Goal: Task Accomplishment & Management: Complete application form

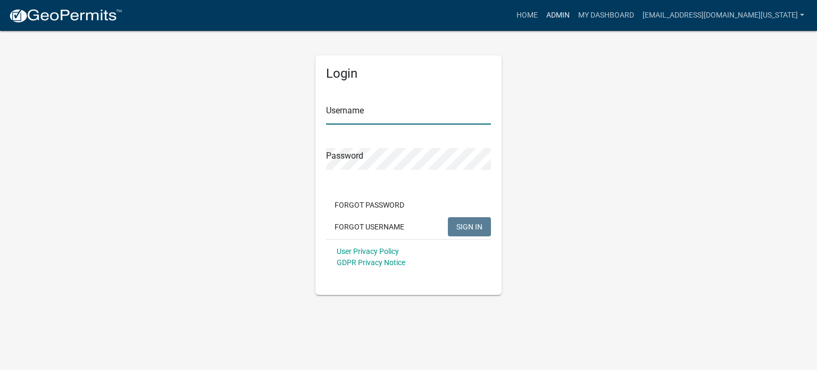
type input "[EMAIL_ADDRESS][DOMAIN_NAME][US_STATE]"
click at [574, 12] on link "Admin" at bounding box center [558, 15] width 32 height 20
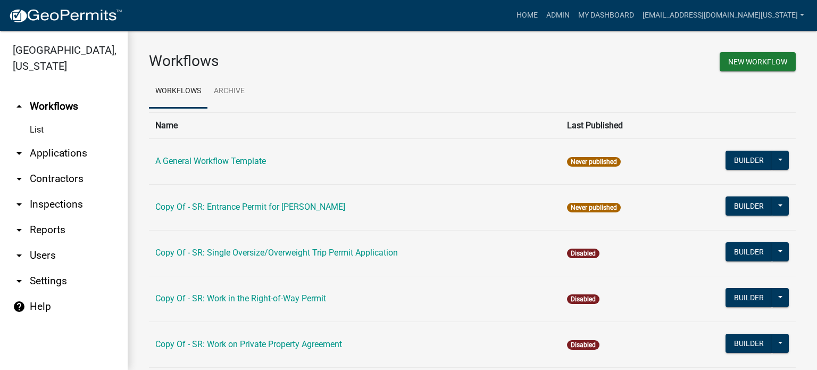
click at [39, 142] on link "arrow_drop_down Applications" at bounding box center [64, 154] width 128 height 26
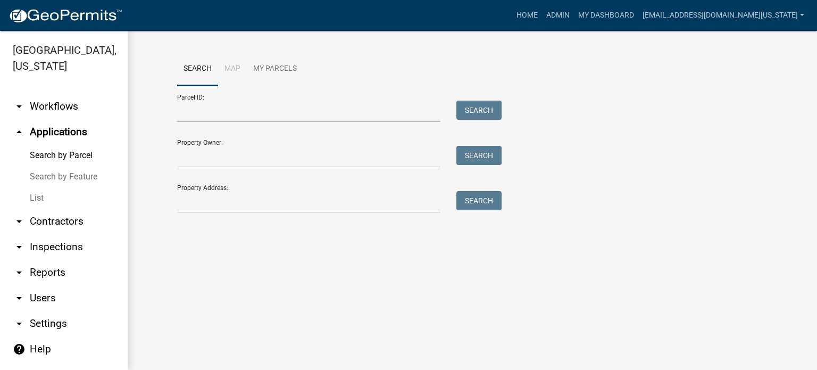
click at [40, 187] on link "List" at bounding box center [64, 197] width 128 height 21
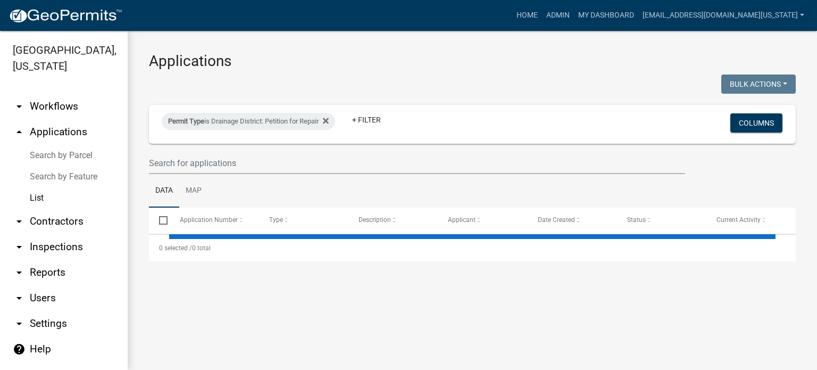
select select "3: 100"
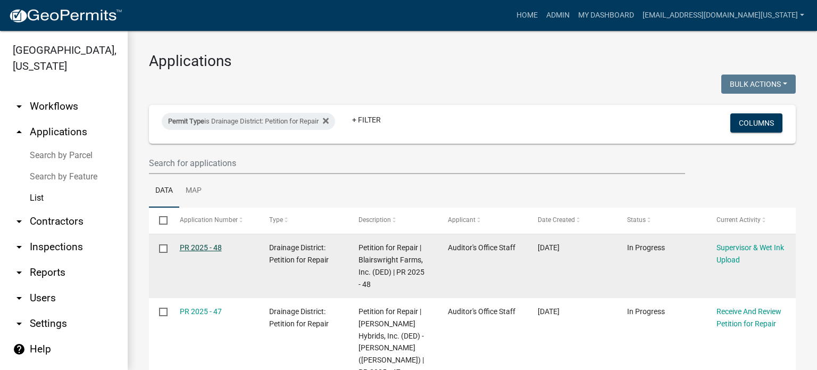
click at [210, 247] on link "PR 2025 - 48" at bounding box center [201, 247] width 42 height 9
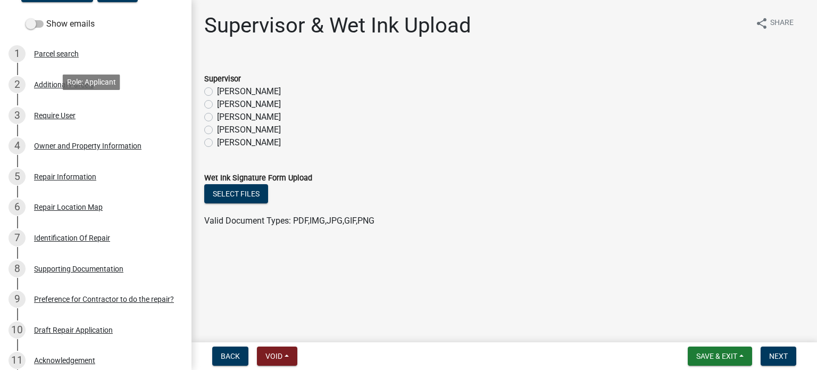
scroll to position [160, 0]
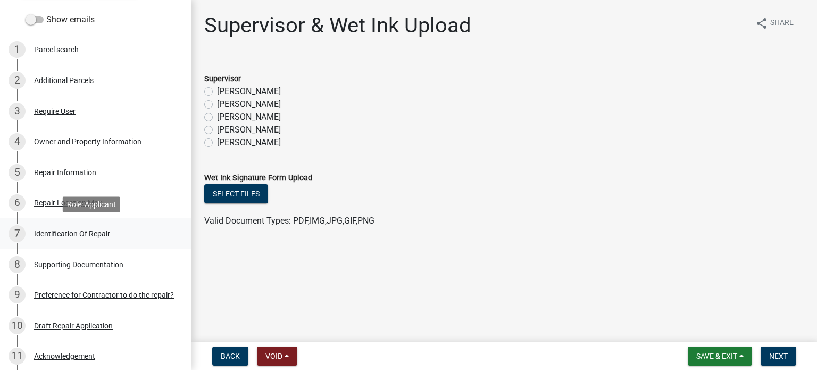
click at [71, 235] on div "Identification Of Repair" at bounding box center [72, 233] width 76 height 7
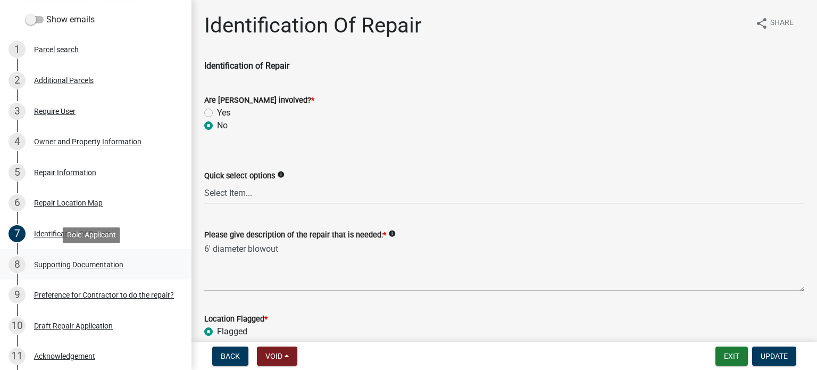
click at [64, 264] on div "Supporting Documentation" at bounding box center [78, 264] width 89 height 7
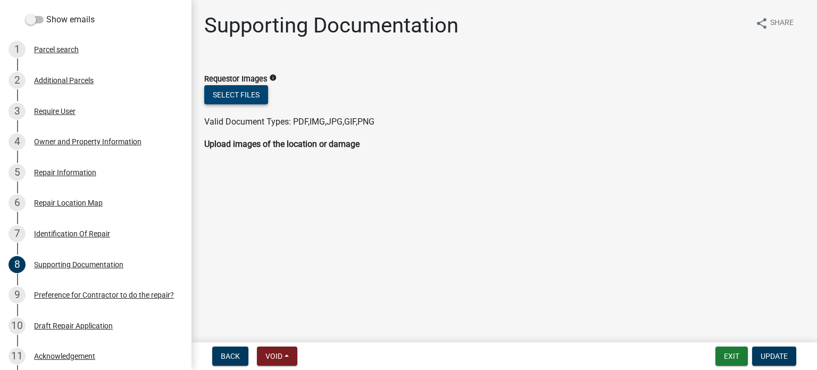
click at [242, 99] on button "Select files" at bounding box center [236, 94] width 64 height 19
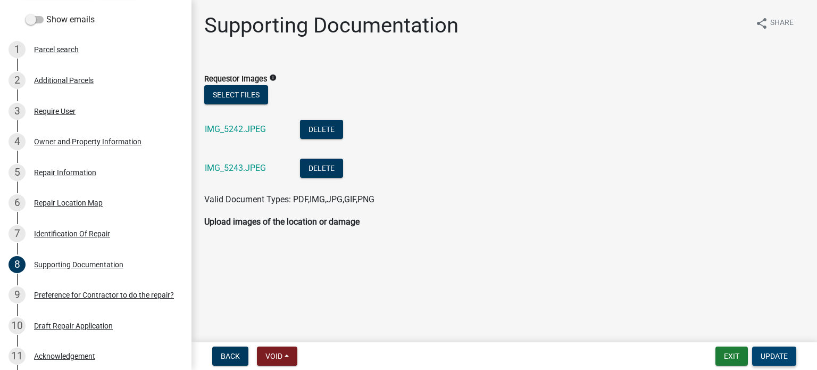
click at [776, 356] on span "Update" at bounding box center [774, 356] width 27 height 9
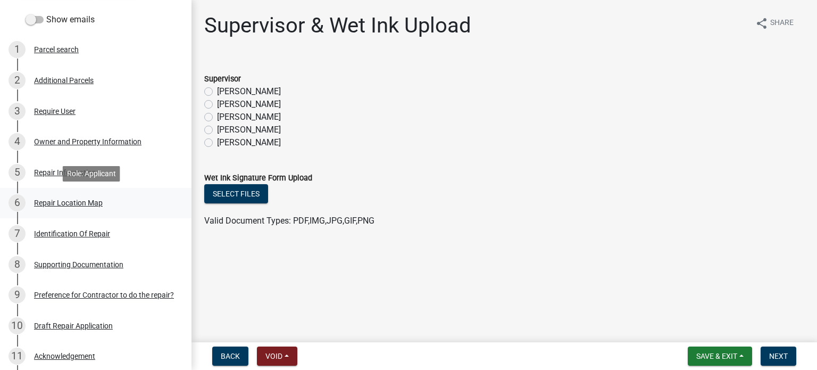
click at [45, 201] on div "Repair Location Map" at bounding box center [68, 202] width 69 height 7
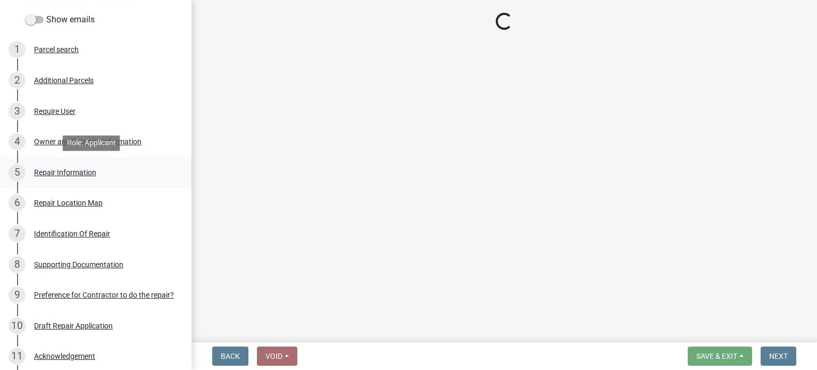
click at [38, 170] on div "Repair Information" at bounding box center [65, 172] width 62 height 7
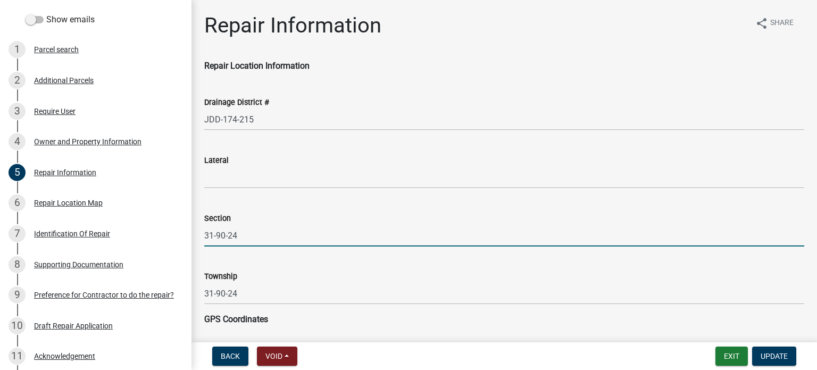
drag, startPoint x: 248, startPoint y: 237, endPoint x: 214, endPoint y: 241, distance: 33.7
click at [214, 241] on input "31-90-24" at bounding box center [504, 236] width 600 height 22
type input "31"
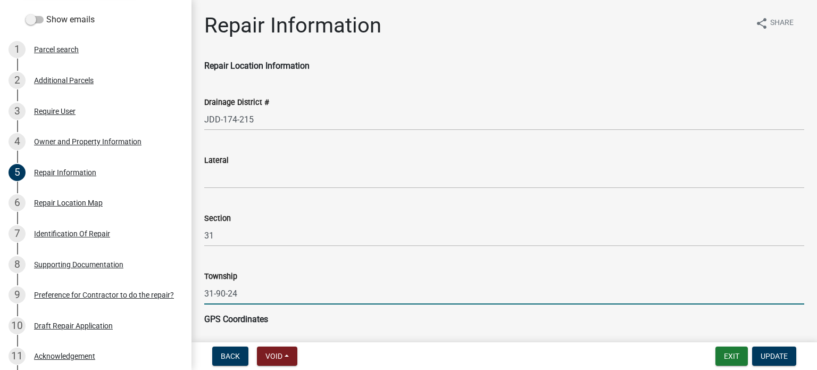
drag, startPoint x: 247, startPoint y: 298, endPoint x: 195, endPoint y: 293, distance: 51.8
click at [195, 293] on div "Repair Information share Share Repair Location Information Drainage District # …" at bounding box center [505, 236] width 626 height 447
type input "Wall Lake"
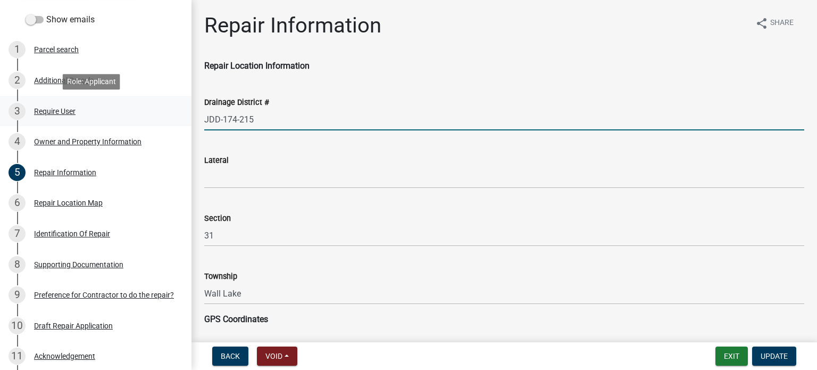
drag, startPoint x: 222, startPoint y: 119, endPoint x: 175, endPoint y: 119, distance: 47.9
click at [175, 119] on div "Drainage District: Petition for Repair PR 2025 - 48 Edit View Summary Notes Sho…" at bounding box center [408, 185] width 817 height 370
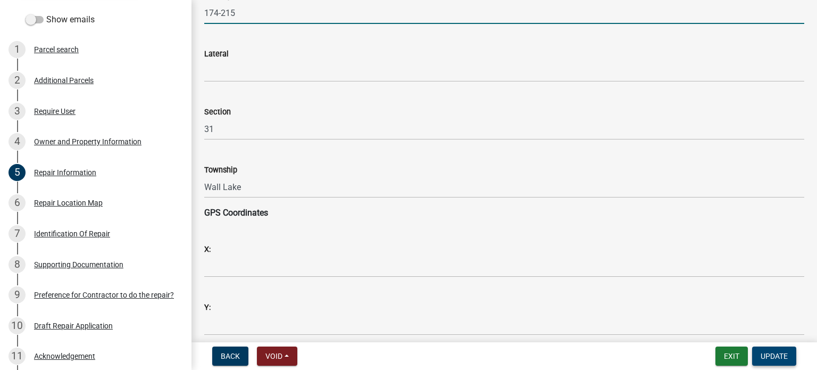
type input "174-215"
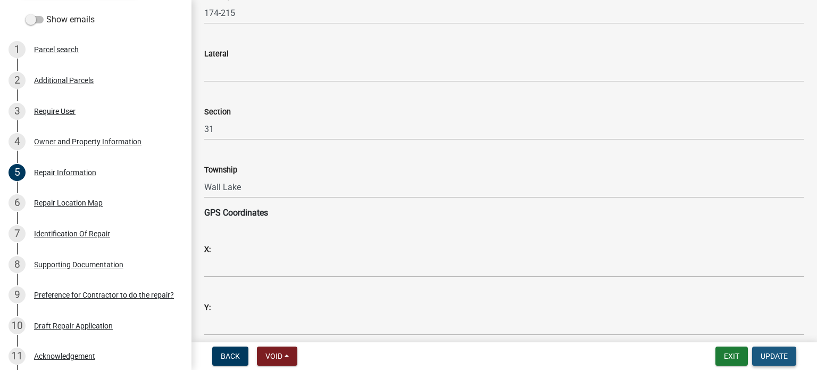
click at [770, 357] on span "Update" at bounding box center [774, 356] width 27 height 9
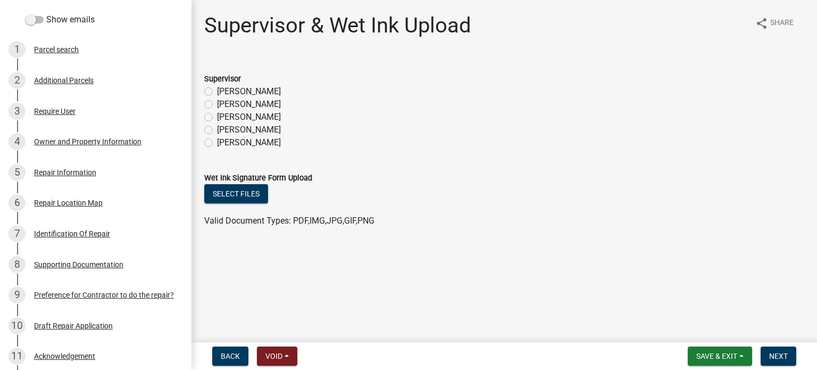
click at [217, 117] on label "[PERSON_NAME]" at bounding box center [249, 117] width 64 height 13
click at [217, 117] on input "[PERSON_NAME]" at bounding box center [220, 114] width 7 height 7
radio input "true"
click at [782, 353] on span "Next" at bounding box center [779, 356] width 19 height 9
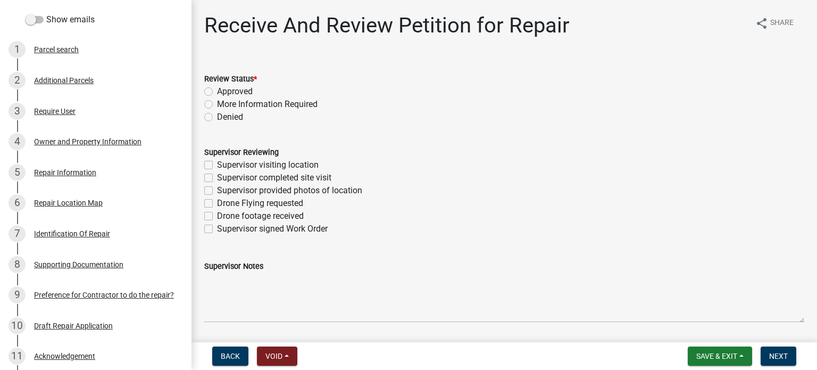
click at [217, 165] on label "Supervisor visiting location" at bounding box center [268, 165] width 102 height 13
click at [217, 165] on input "Supervisor visiting location" at bounding box center [220, 162] width 7 height 7
checkbox input "true"
checkbox input "false"
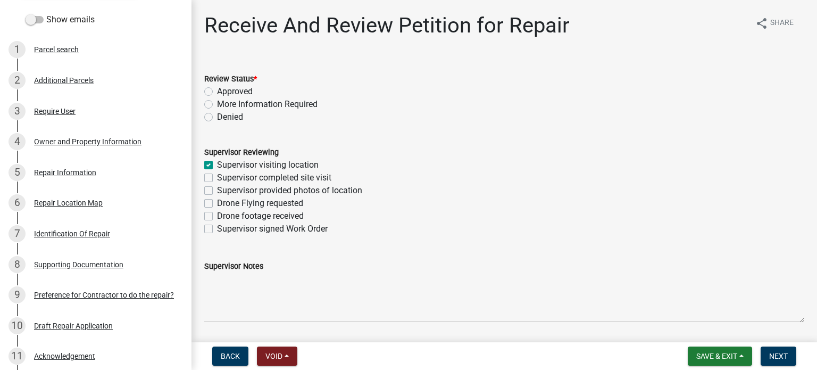
checkbox input "false"
click at [217, 177] on label "Supervisor completed site visit" at bounding box center [274, 177] width 114 height 13
click at [217, 177] on input "Supervisor completed site visit" at bounding box center [220, 174] width 7 height 7
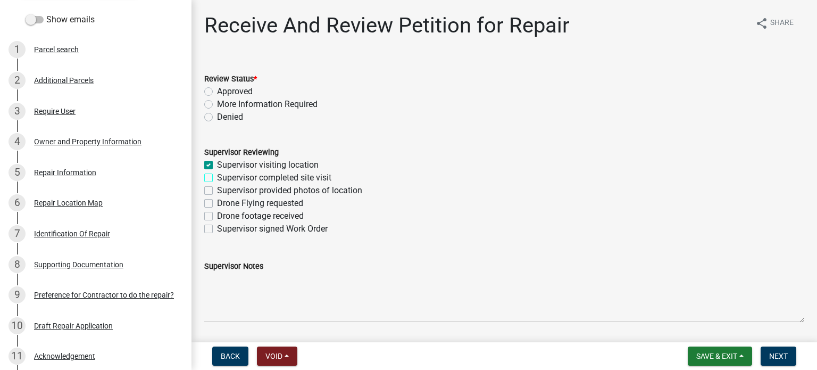
checkbox input "true"
checkbox input "false"
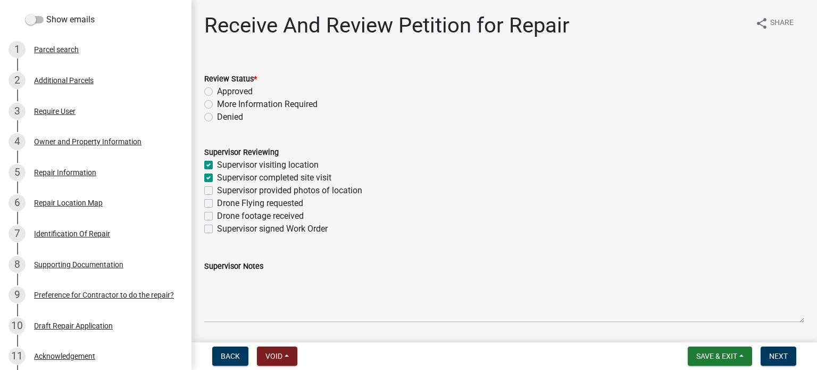
checkbox input "false"
click at [217, 190] on label "Supervisor provided photos of location" at bounding box center [289, 190] width 145 height 13
click at [217, 190] on input "Supervisor provided photos of location" at bounding box center [220, 187] width 7 height 7
checkbox input "true"
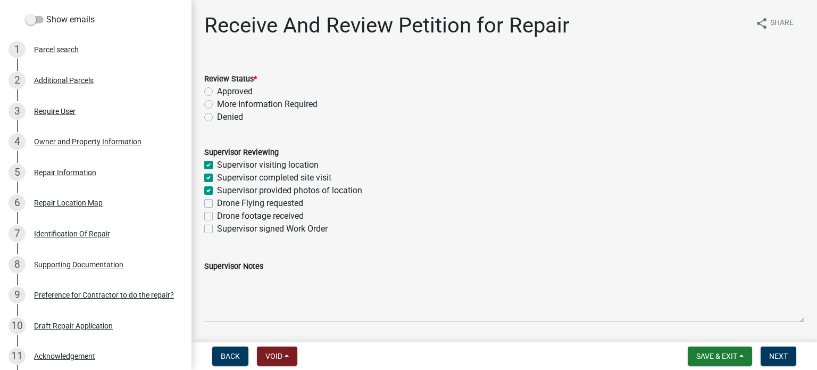
checkbox input "true"
checkbox input "false"
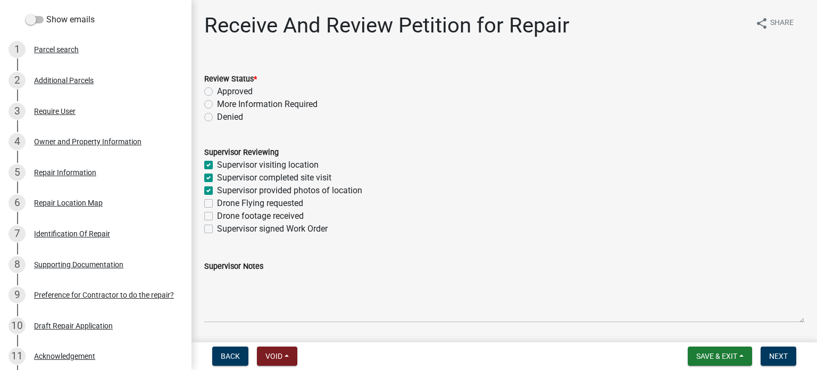
checkbox input "false"
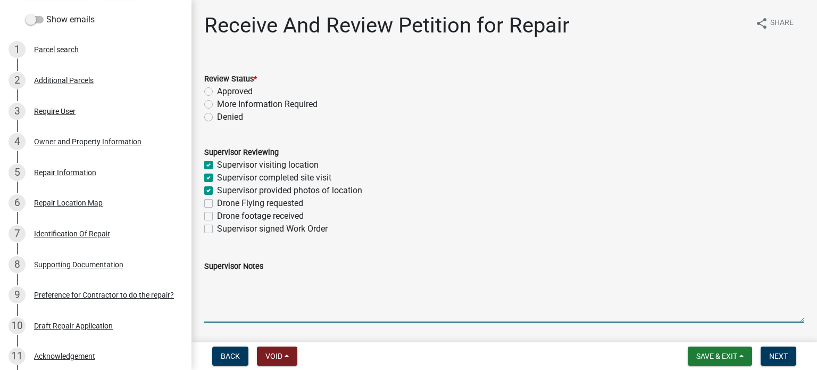
click at [234, 319] on textarea "Supervisor Notes" at bounding box center [504, 297] width 600 height 50
type textarea "Submitted by [PERSON_NAME]"
click at [785, 358] on span "Next" at bounding box center [779, 356] width 19 height 9
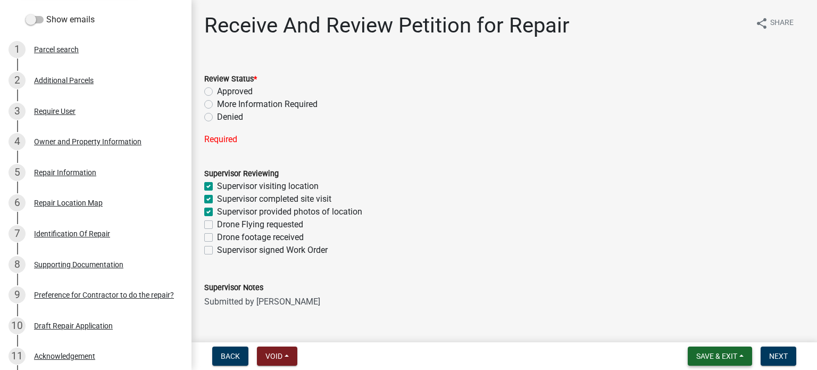
click at [728, 357] on span "Save & Exit" at bounding box center [717, 356] width 41 height 9
click at [713, 302] on button "Save" at bounding box center [709, 303] width 85 height 26
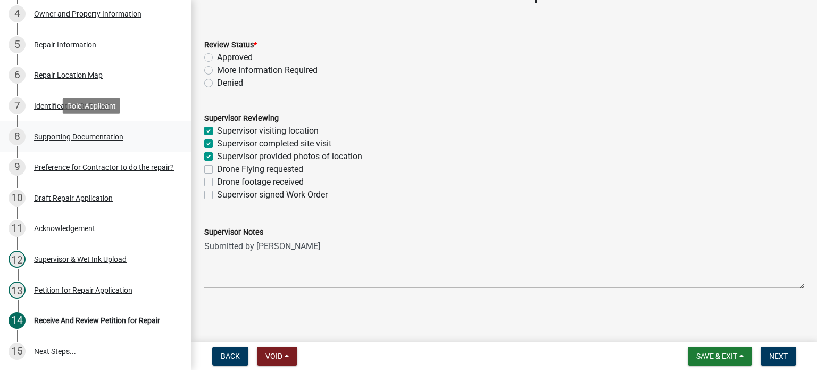
scroll to position [288, 0]
click at [68, 287] on div "Petition for Repair Application" at bounding box center [83, 289] width 98 height 7
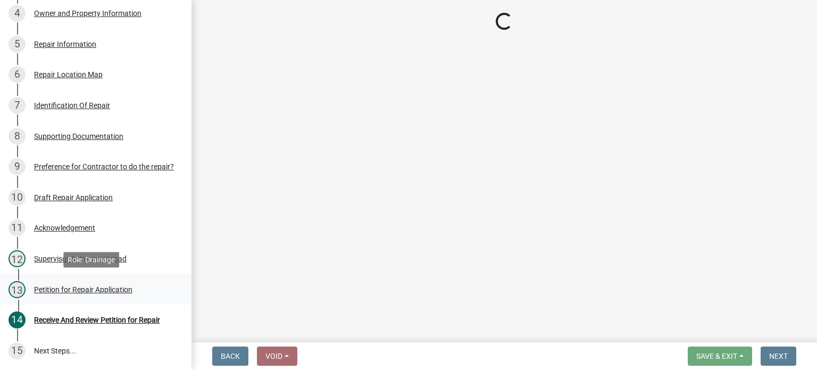
scroll to position [0, 0]
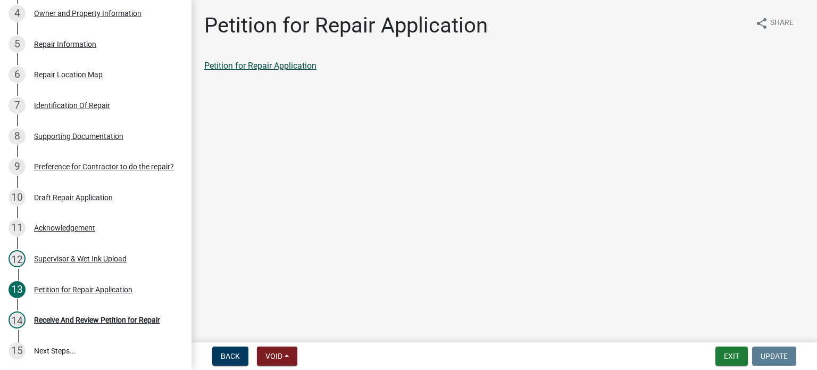
click at [253, 63] on link "Petition for Repair Application" at bounding box center [260, 66] width 112 height 10
click at [734, 358] on button "Exit" at bounding box center [732, 355] width 32 height 19
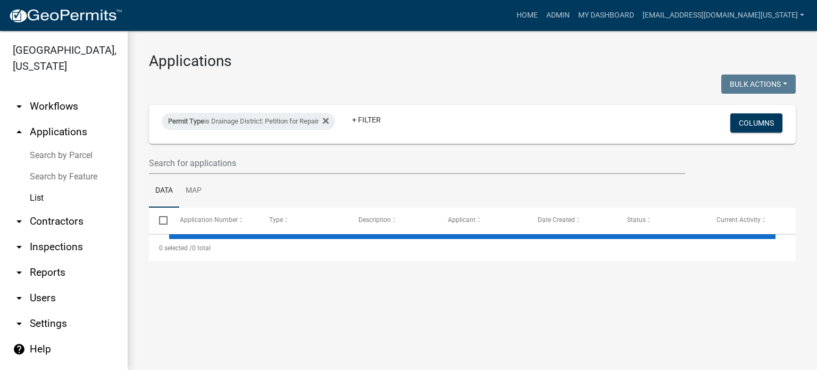
select select "3: 100"
